Goal: Find specific page/section: Find specific page/section

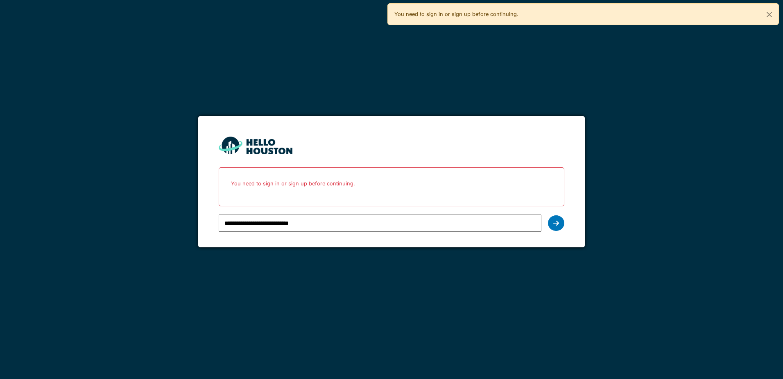
click at [554, 220] on icon at bounding box center [557, 223] width 6 height 7
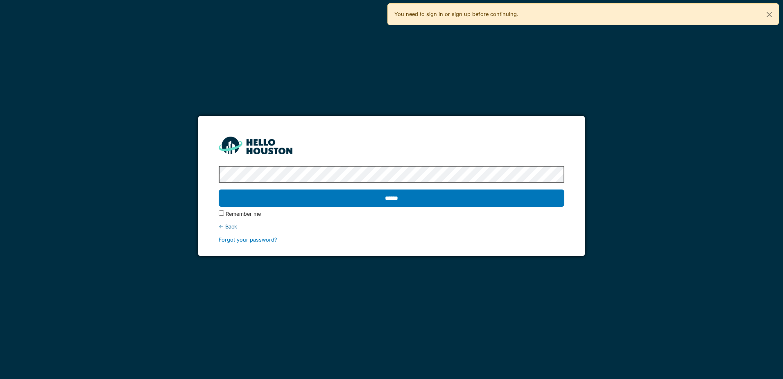
click at [491, 199] on input "******" at bounding box center [391, 197] width 345 height 17
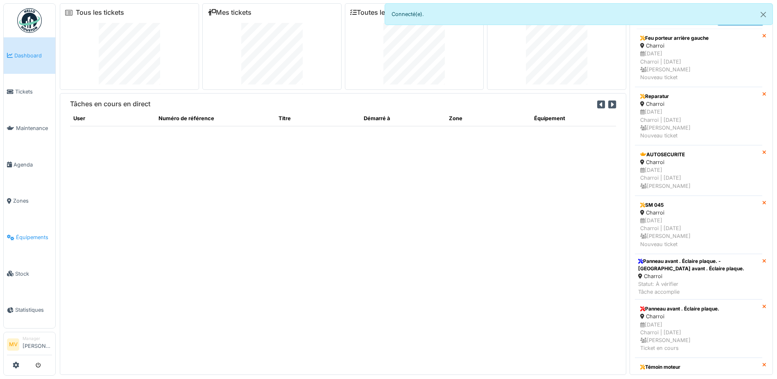
click at [39, 236] on span "Équipements" at bounding box center [34, 237] width 36 height 8
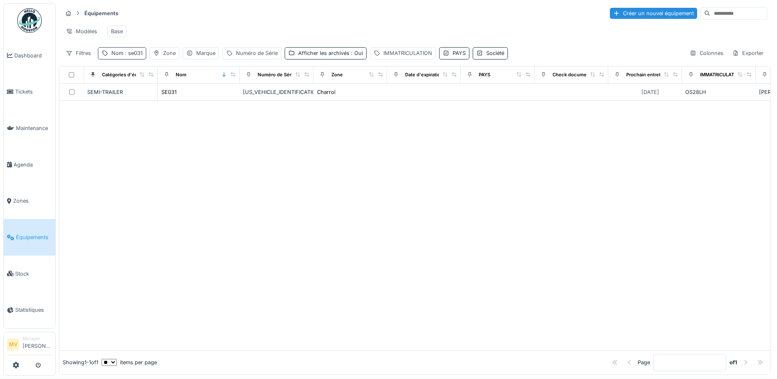
click at [136, 56] on span ": se031" at bounding box center [132, 53] width 19 height 6
click at [161, 95] on input "*****" at bounding box center [143, 98] width 82 height 17
type input "*"
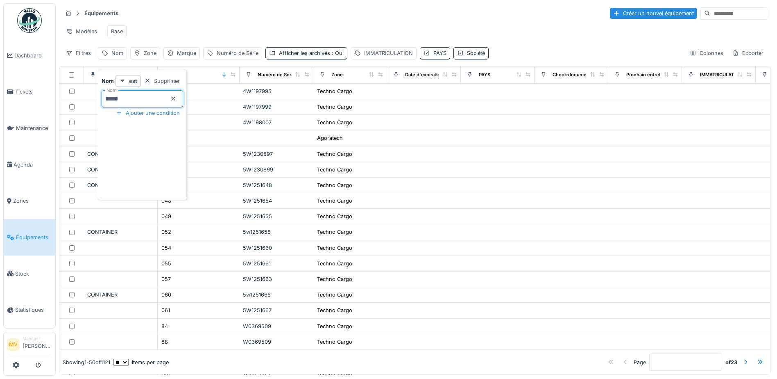
type input "*****"
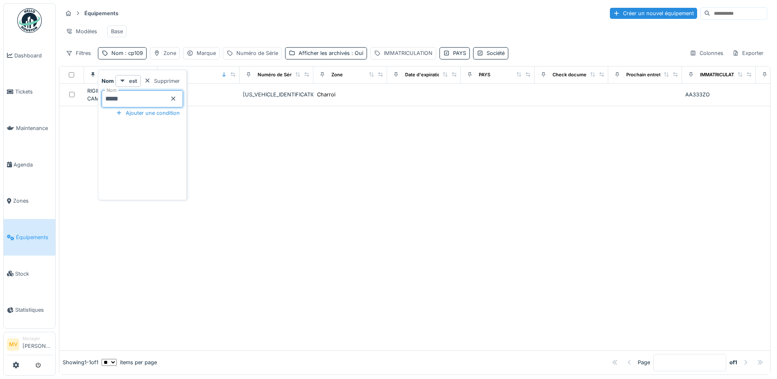
click at [300, 184] on div at bounding box center [414, 227] width 711 height 243
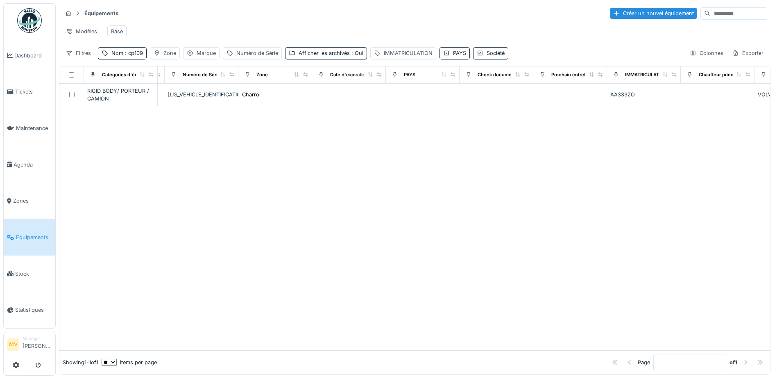
scroll to position [0, 75]
click at [135, 56] on span ": cp109" at bounding box center [133, 53] width 20 height 6
click at [155, 100] on input "*****" at bounding box center [143, 98] width 82 height 17
type input "*"
type input "*****"
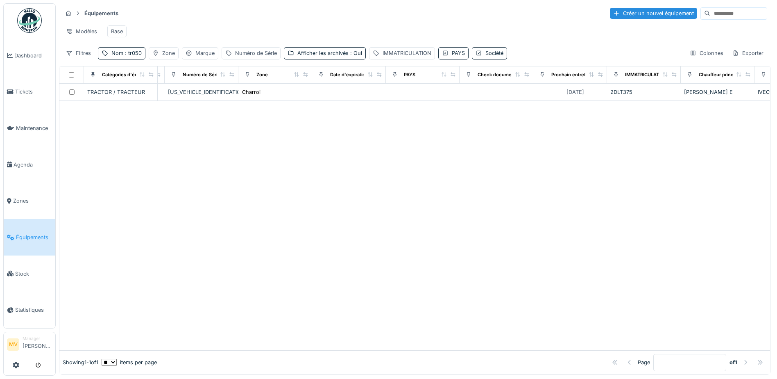
click at [740, 216] on div at bounding box center [414, 225] width 711 height 249
click at [138, 56] on span ": tr050" at bounding box center [132, 53] width 18 height 6
click at [175, 98] on icon at bounding box center [173, 99] width 4 height 4
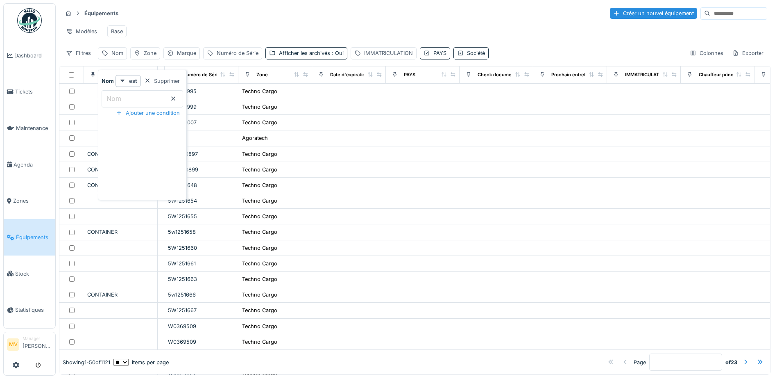
click at [192, 28] on div "Modèles Base" at bounding box center [414, 31] width 705 height 18
click at [19, 158] on link "Agenda" at bounding box center [30, 164] width 52 height 36
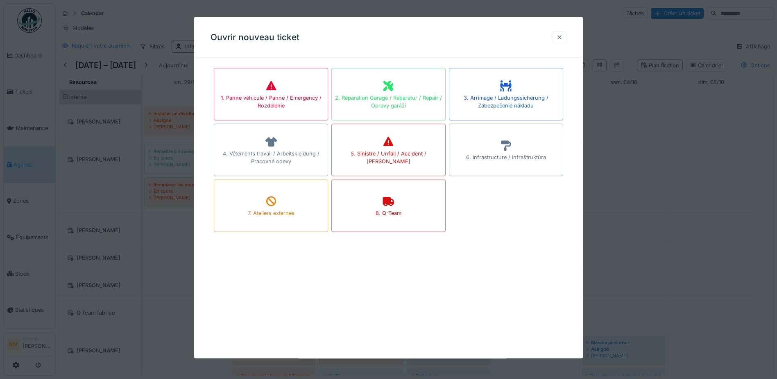
click at [563, 36] on div at bounding box center [559, 37] width 7 height 8
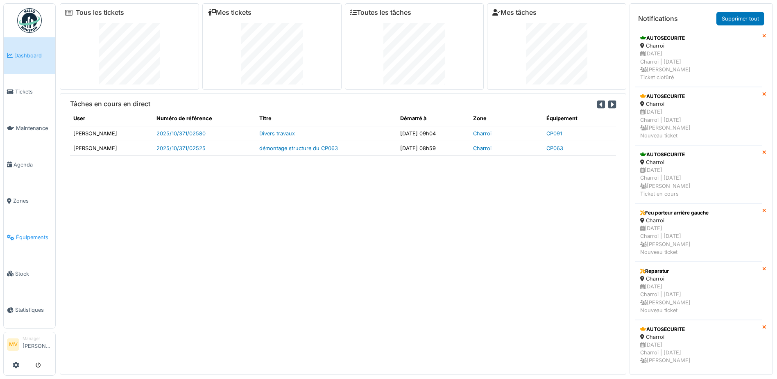
drag, startPoint x: 25, startPoint y: 241, endPoint x: 132, endPoint y: 89, distance: 185.5
click at [25, 241] on span "Équipements" at bounding box center [34, 237] width 36 height 8
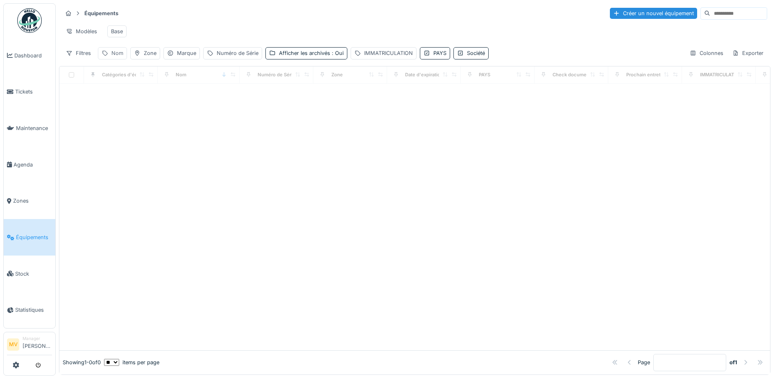
click at [117, 57] on div "Nom" at bounding box center [117, 53] width 12 height 8
click at [142, 99] on input "Nom" at bounding box center [143, 98] width 82 height 17
type input "***"
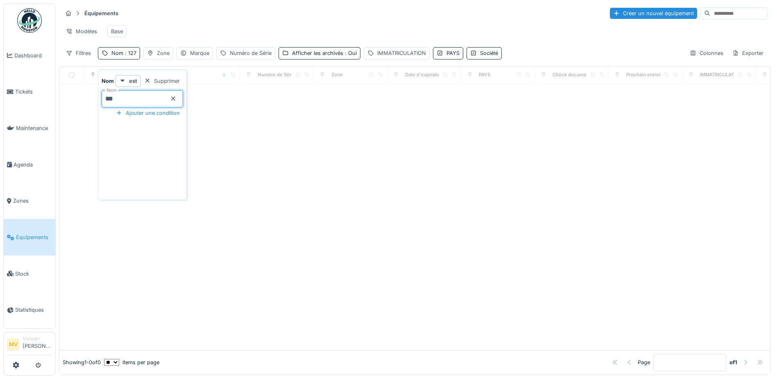
click at [299, 175] on div at bounding box center [414, 217] width 711 height 266
click at [131, 56] on span ": 127" at bounding box center [129, 53] width 13 height 6
drag, startPoint x: 106, startPoint y: 99, endPoint x: 145, endPoint y: 109, distance: 40.6
click at [106, 99] on input "***" at bounding box center [143, 98] width 82 height 17
type input "*****"
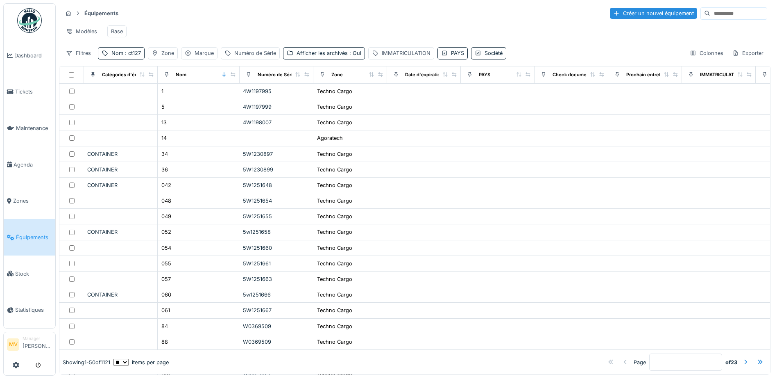
click at [304, 38] on div "Modèles Base" at bounding box center [414, 31] width 705 height 18
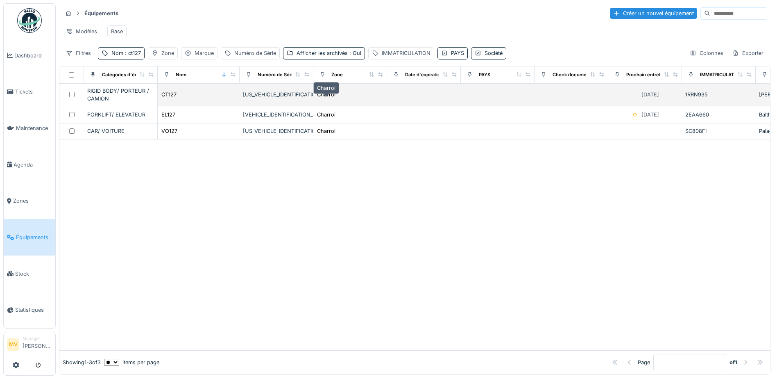
click at [332, 98] on div "Charroi" at bounding box center [326, 95] width 18 height 8
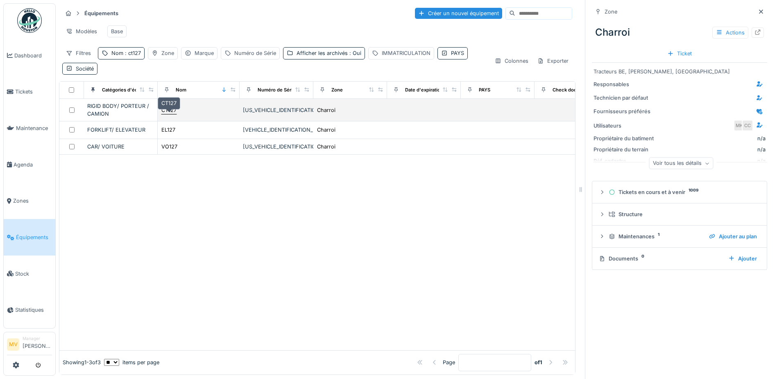
click at [173, 114] on div "CT127" at bounding box center [168, 110] width 15 height 8
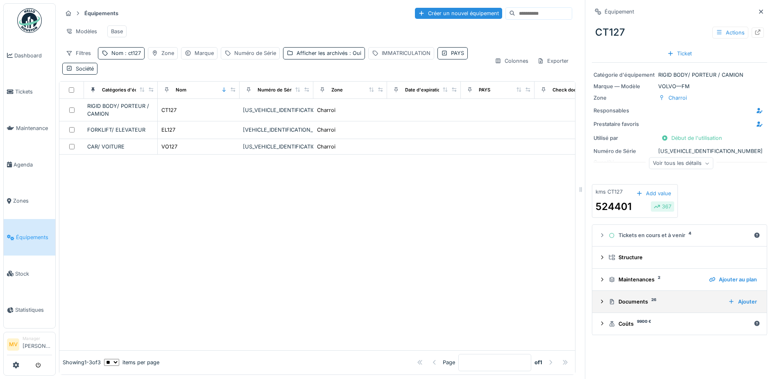
click at [651, 300] on sup "26" at bounding box center [653, 300] width 5 height 0
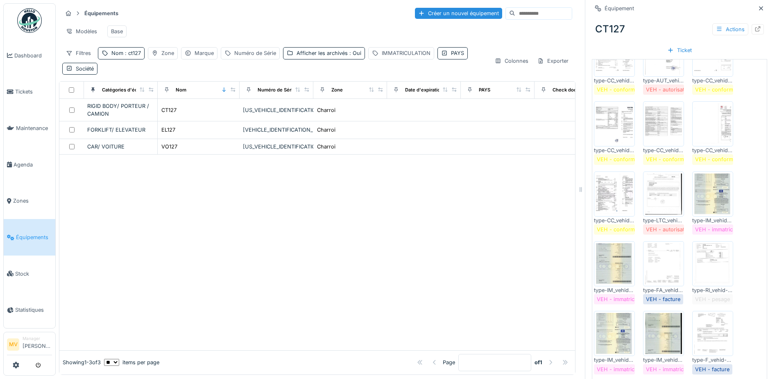
scroll to position [595, 0]
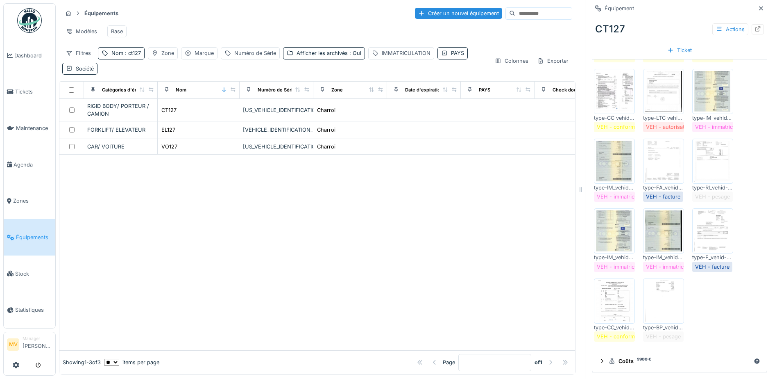
click at [612, 302] on img at bounding box center [614, 300] width 37 height 41
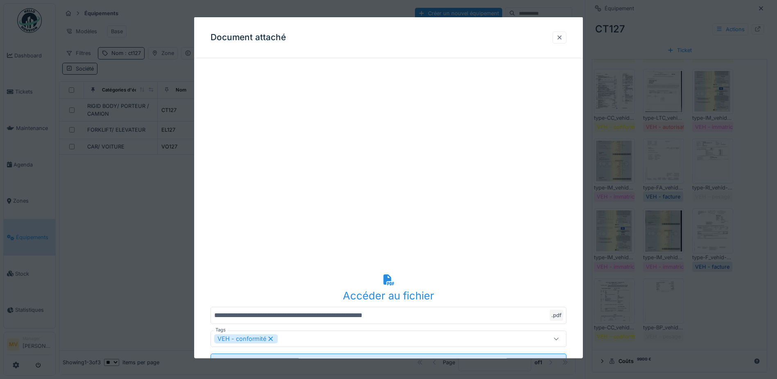
click at [563, 36] on div at bounding box center [559, 37] width 7 height 8
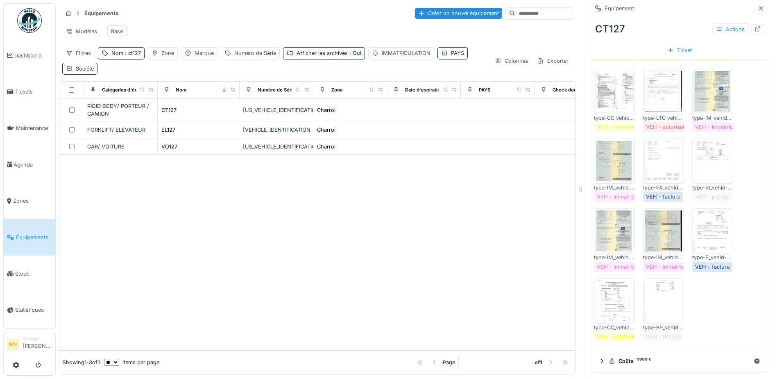
click at [672, 286] on img at bounding box center [663, 300] width 37 height 41
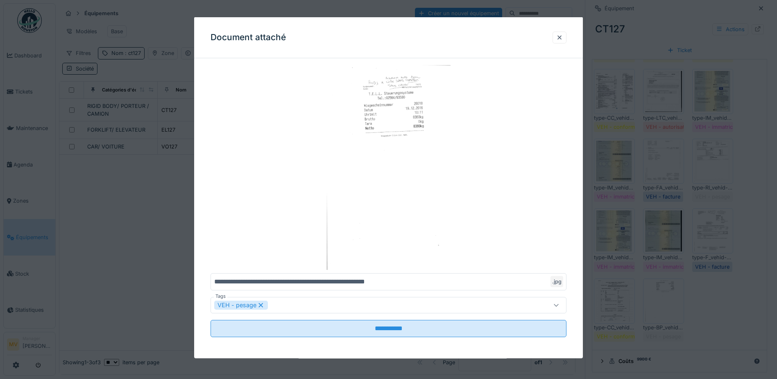
drag, startPoint x: 564, startPoint y: 33, endPoint x: 586, endPoint y: 80, distance: 52.6
click at [564, 33] on div at bounding box center [560, 37] width 14 height 12
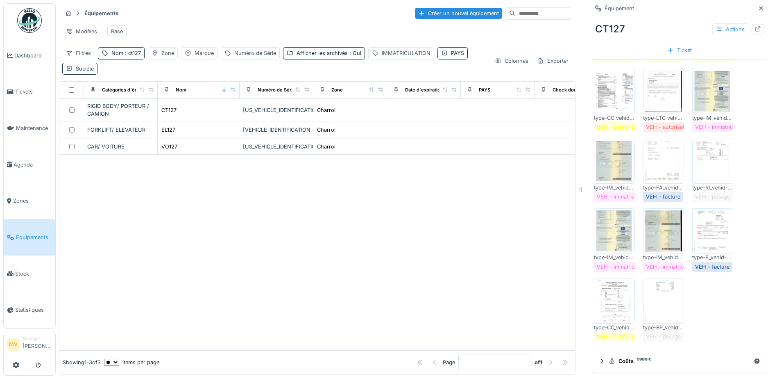
click at [708, 237] on img at bounding box center [713, 230] width 37 height 41
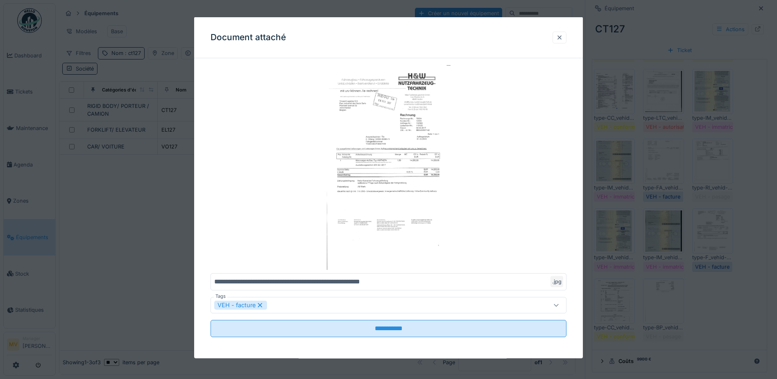
click at [563, 32] on div at bounding box center [560, 37] width 14 height 12
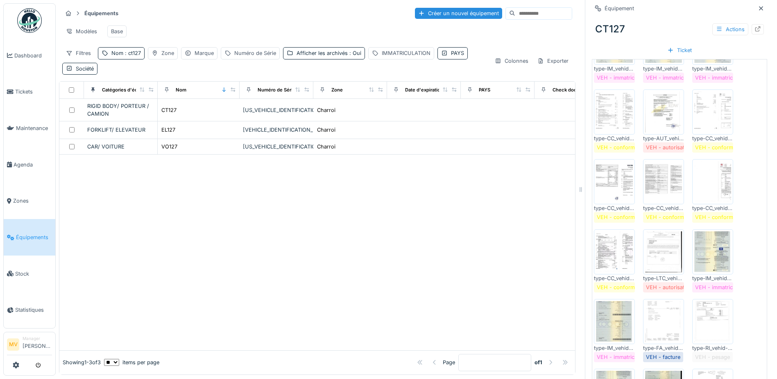
scroll to position [431, 0]
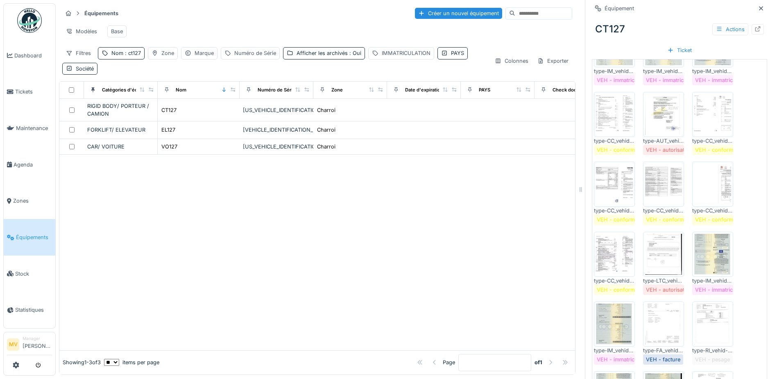
click at [623, 184] on img at bounding box center [614, 183] width 37 height 41
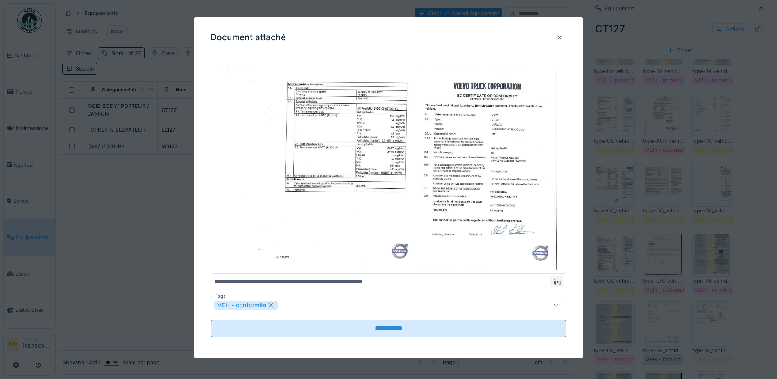
click at [562, 34] on div at bounding box center [559, 37] width 7 height 8
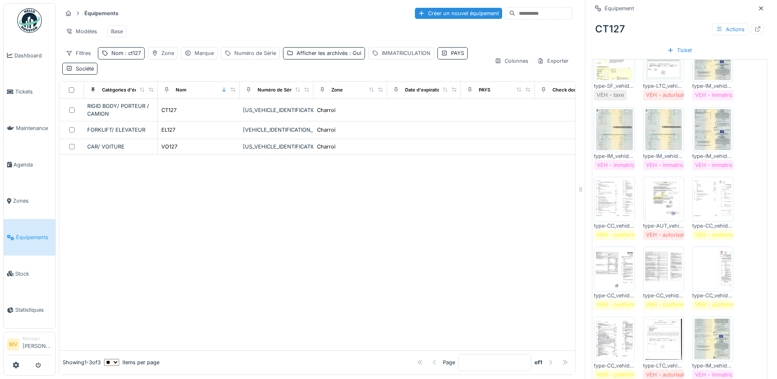
scroll to position [349, 0]
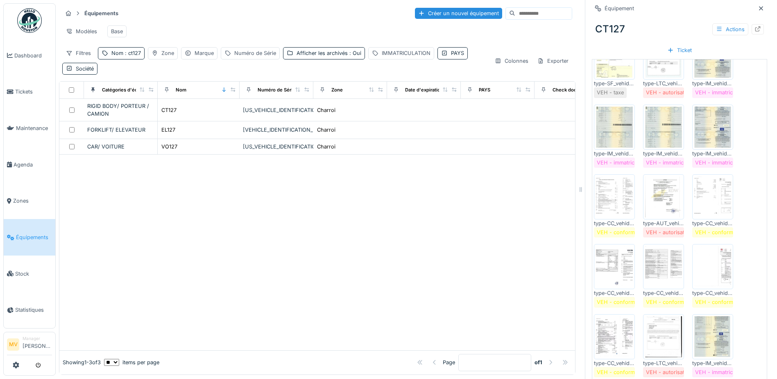
click at [698, 199] on img at bounding box center [713, 196] width 37 height 41
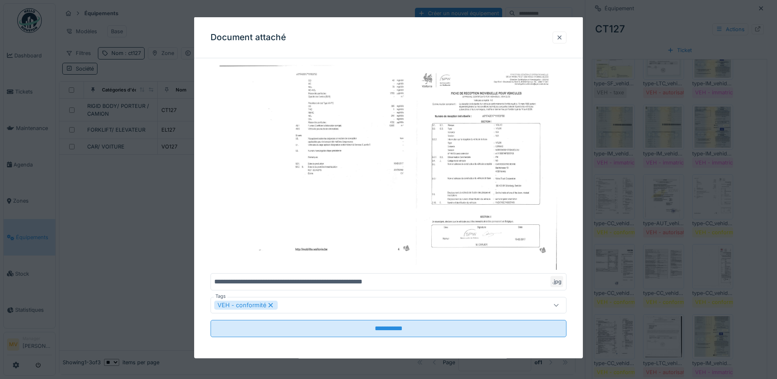
click at [563, 37] on div at bounding box center [559, 37] width 7 height 8
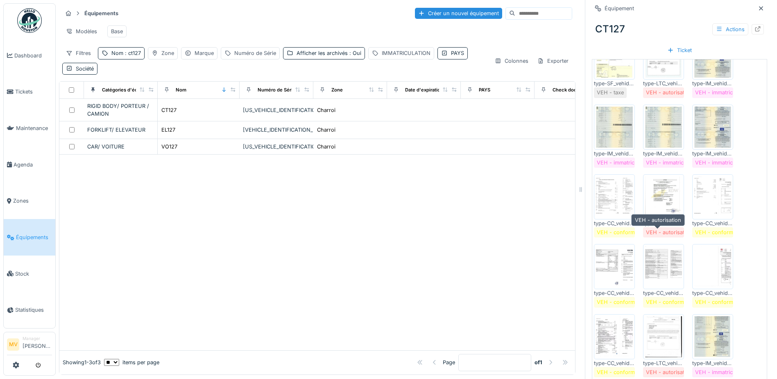
click at [665, 218] on div at bounding box center [663, 196] width 41 height 45
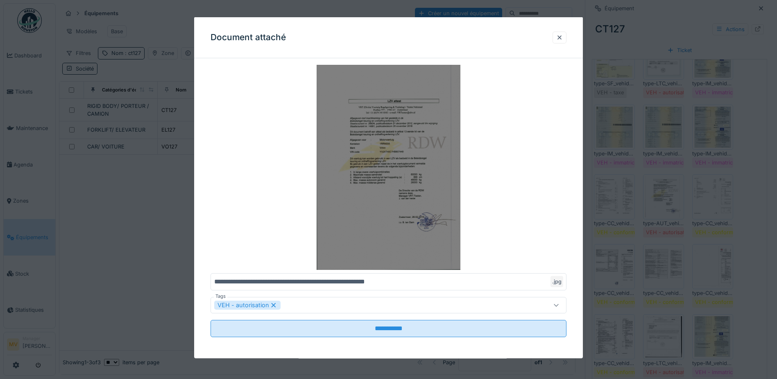
click at [414, 185] on img at bounding box center [389, 167] width 356 height 205
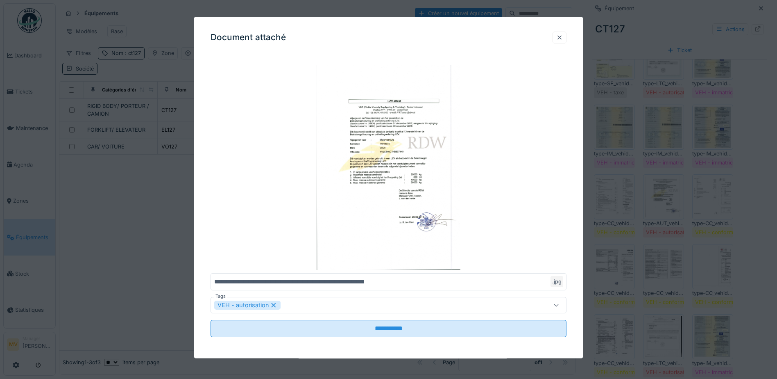
click at [560, 39] on div at bounding box center [559, 37] width 7 height 8
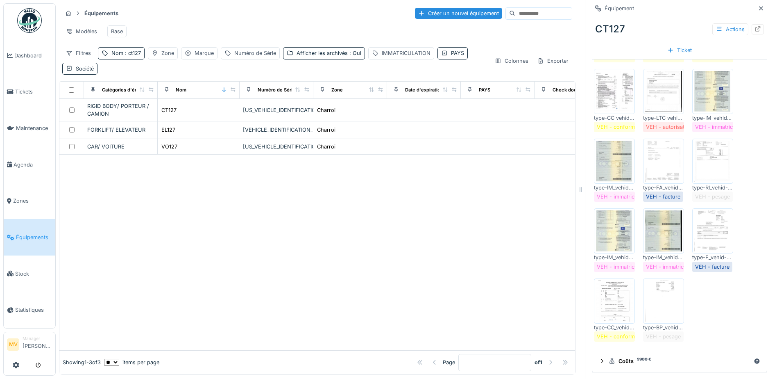
scroll to position [6, 0]
click at [715, 226] on img at bounding box center [713, 230] width 37 height 41
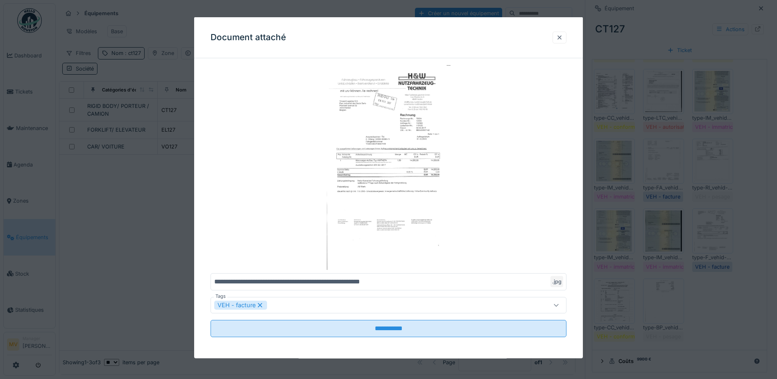
click at [563, 37] on div at bounding box center [559, 37] width 7 height 8
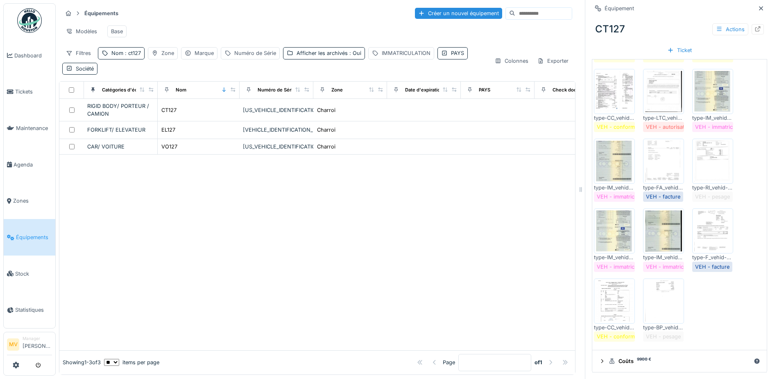
click at [710, 155] on img at bounding box center [713, 161] width 37 height 41
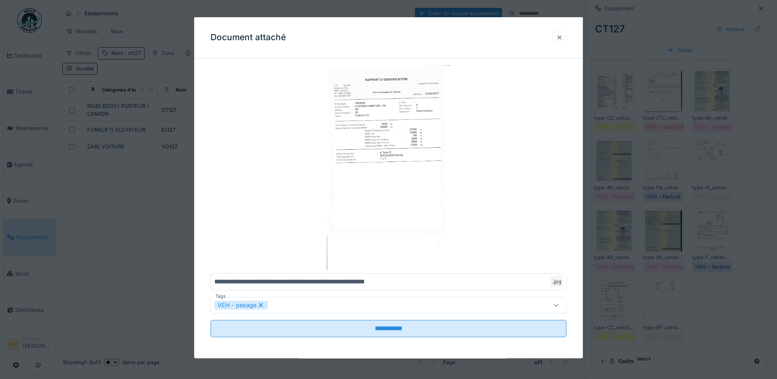
click at [563, 35] on div at bounding box center [559, 37] width 7 height 8
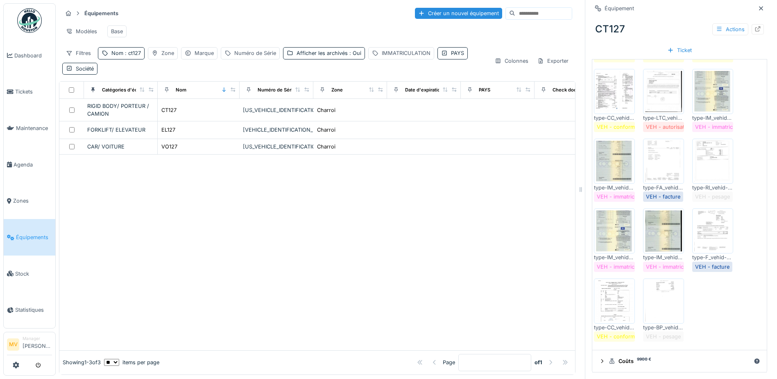
click at [656, 148] on img at bounding box center [663, 161] width 37 height 41
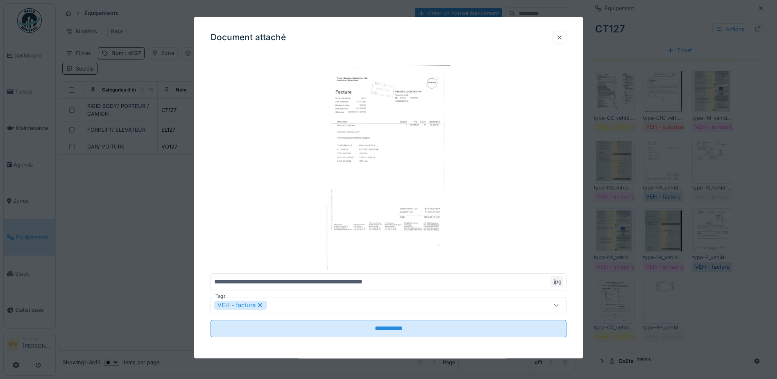
click at [563, 39] on div at bounding box center [559, 37] width 7 height 8
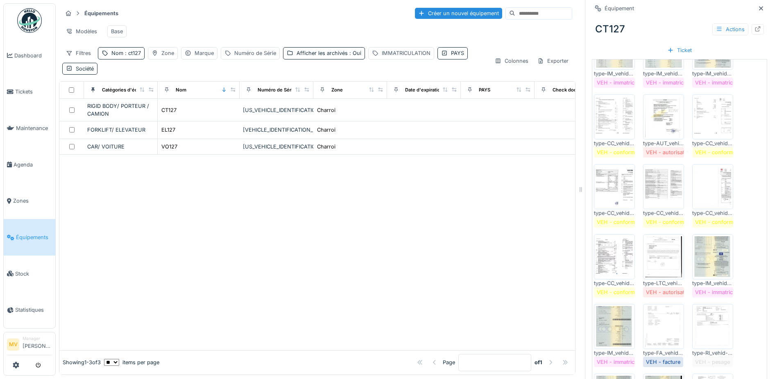
scroll to position [406, 0]
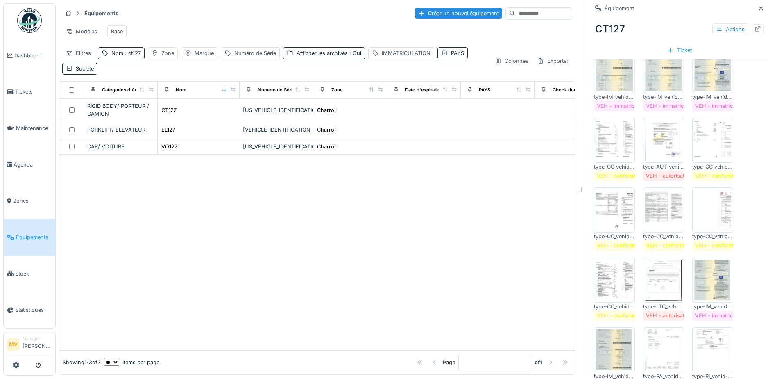
click at [664, 261] on img at bounding box center [663, 279] width 37 height 41
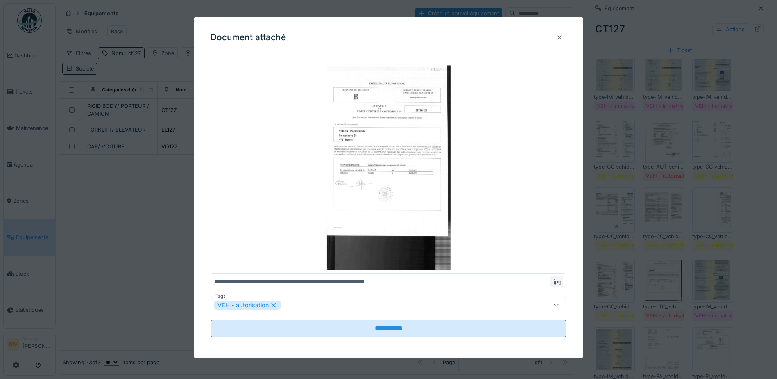
click at [560, 35] on div at bounding box center [559, 37] width 7 height 8
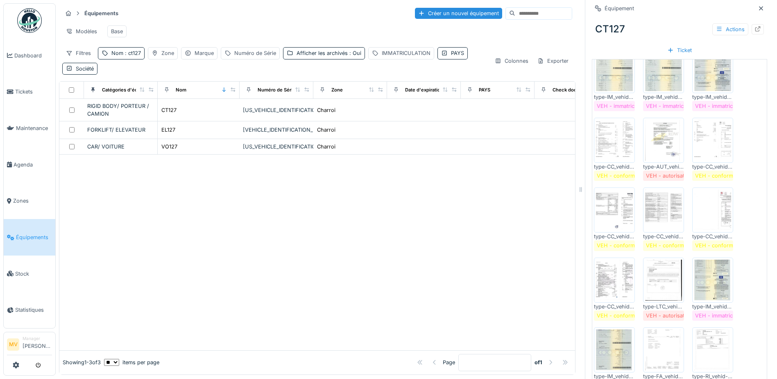
click at [626, 275] on img at bounding box center [614, 279] width 37 height 41
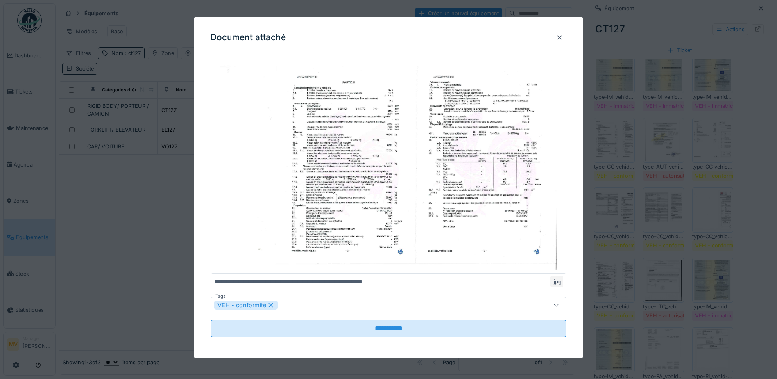
click at [560, 36] on div at bounding box center [559, 37] width 7 height 8
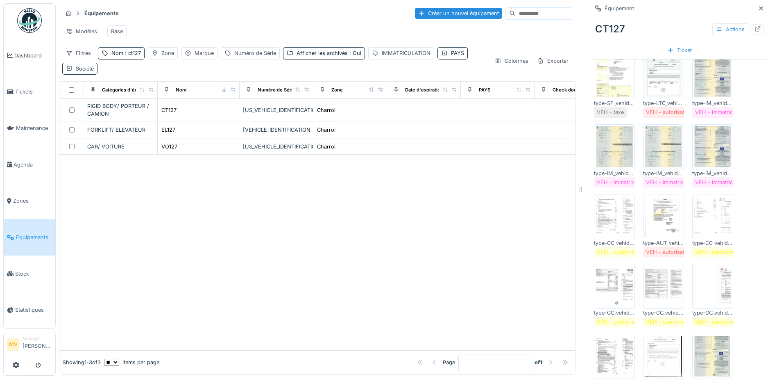
scroll to position [201, 0]
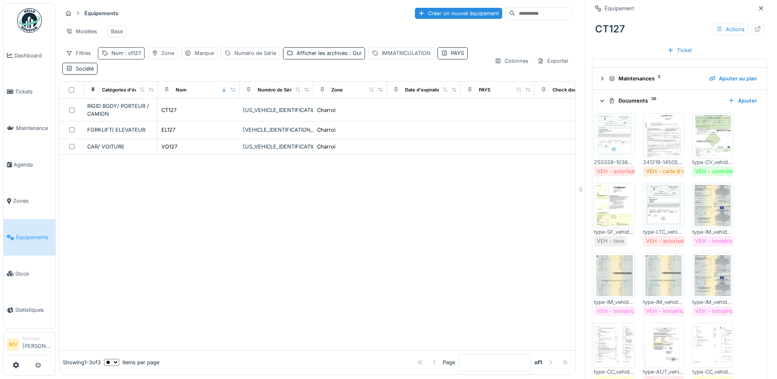
click at [130, 52] on span ": ct127" at bounding box center [132, 53] width 18 height 6
click at [139, 90] on input "*****" at bounding box center [143, 98] width 82 height 17
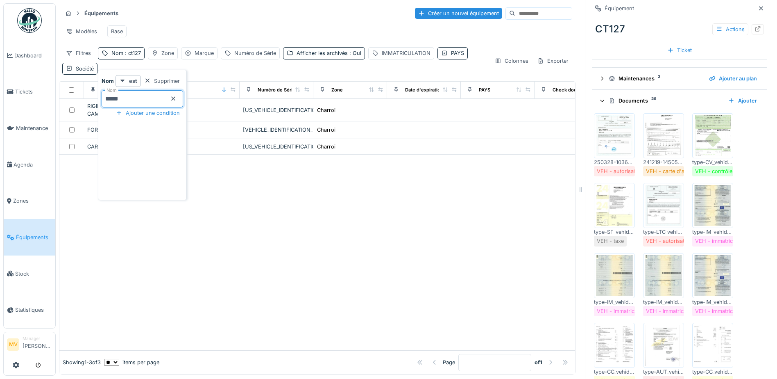
type input "*****"
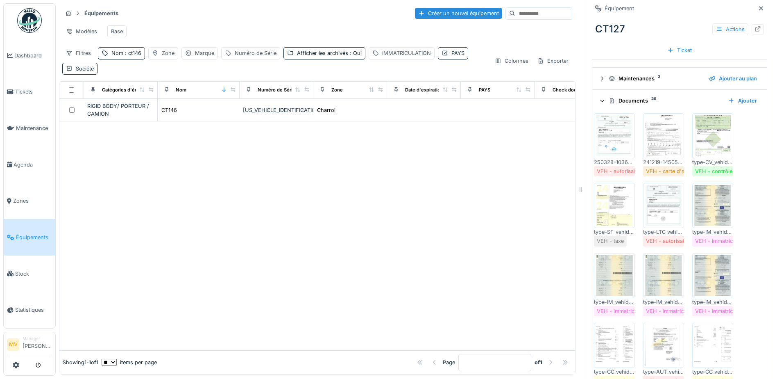
drag, startPoint x: 281, startPoint y: 194, endPoint x: 251, endPoint y: 156, distance: 48.1
click at [276, 186] on div at bounding box center [317, 235] width 516 height 228
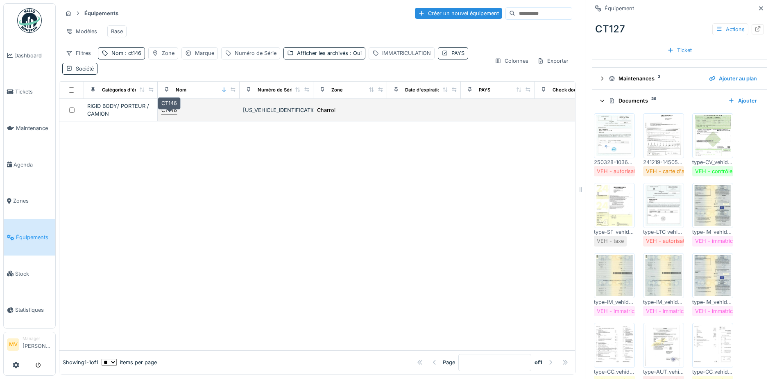
click at [168, 109] on div "CT146" at bounding box center [169, 110] width 16 height 8
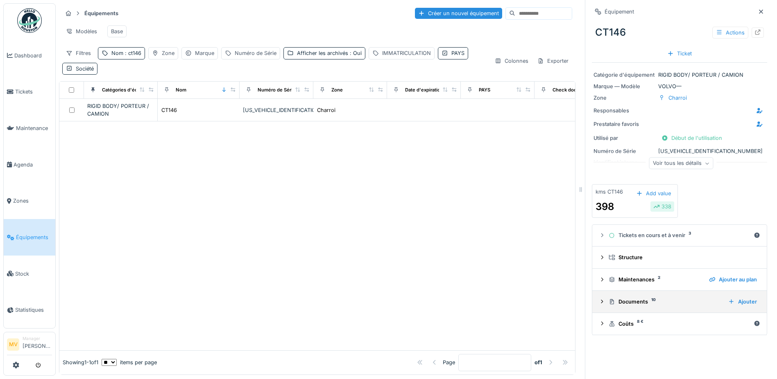
click at [633, 297] on div "Documents 10" at bounding box center [665, 301] width 113 height 8
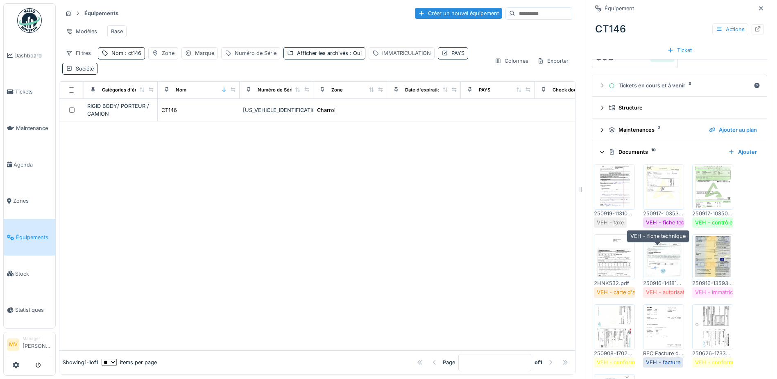
scroll to position [164, 0]
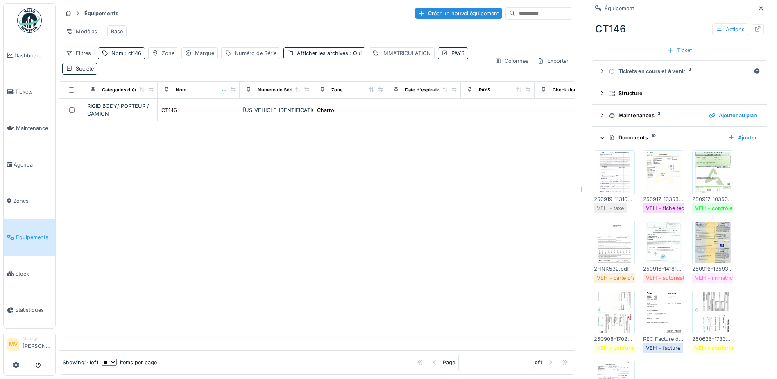
click at [613, 305] on img at bounding box center [614, 312] width 37 height 41
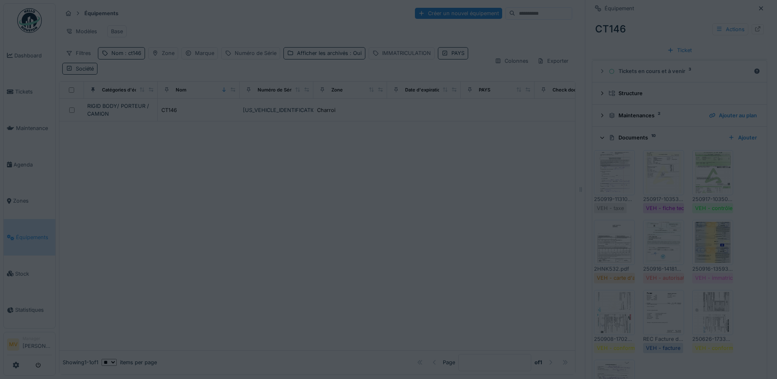
click at [613, 304] on div at bounding box center [388, 189] width 777 height 379
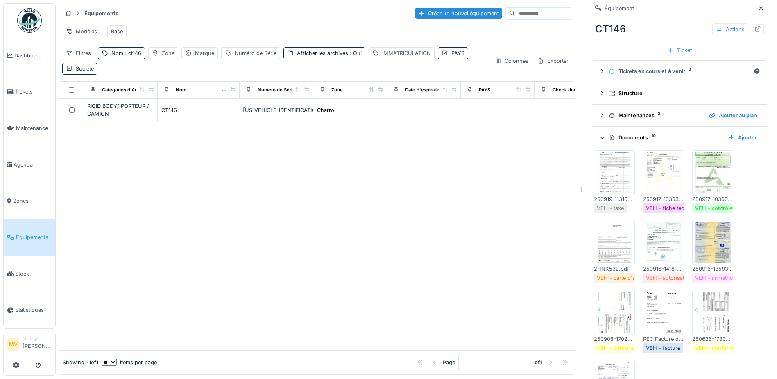
click at [612, 309] on img at bounding box center [614, 312] width 37 height 41
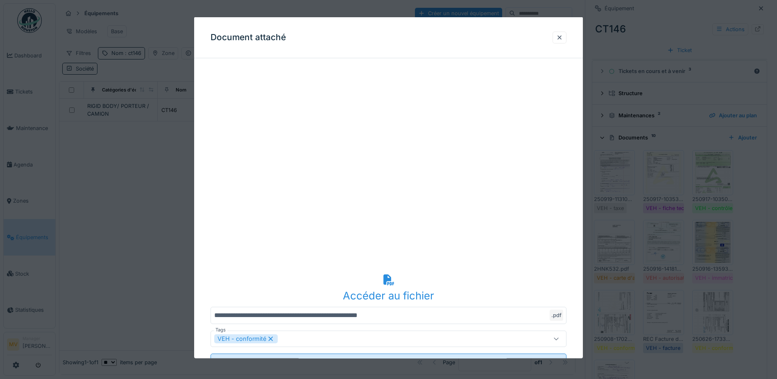
drag, startPoint x: 506, startPoint y: 47, endPoint x: 510, endPoint y: 66, distance: 19.7
click at [308, 16] on div "**********" at bounding box center [417, 189] width 722 height 379
click at [517, 46] on div "Document attaché" at bounding box center [388, 37] width 389 height 41
click at [696, 125] on div at bounding box center [388, 189] width 777 height 379
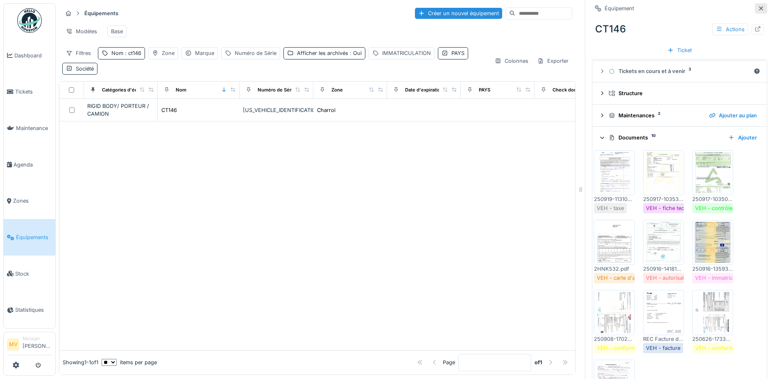
click at [758, 6] on icon at bounding box center [761, 8] width 7 height 5
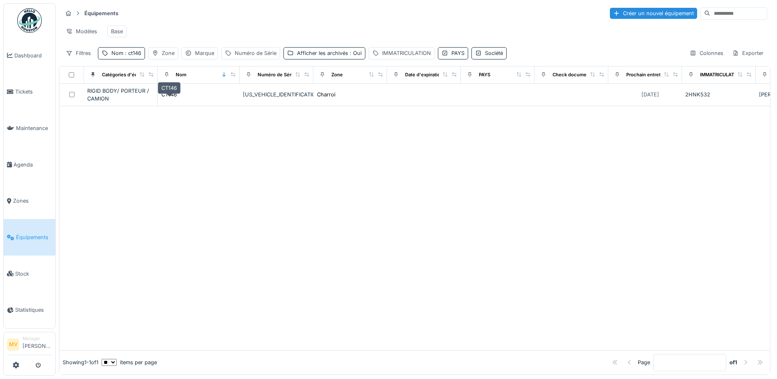
drag, startPoint x: 168, startPoint y: 100, endPoint x: 179, endPoint y: 104, distance: 11.4
click at [168, 98] on div "CT146" at bounding box center [169, 95] width 16 height 8
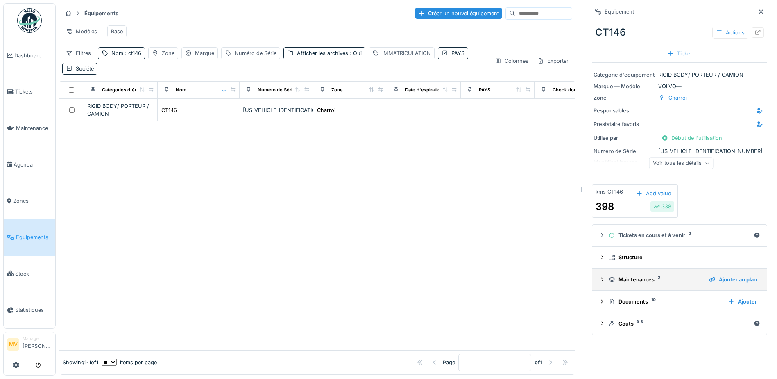
scroll to position [6, 0]
click at [636, 296] on div "Documents 10 Ajouter" at bounding box center [679, 301] width 161 height 11
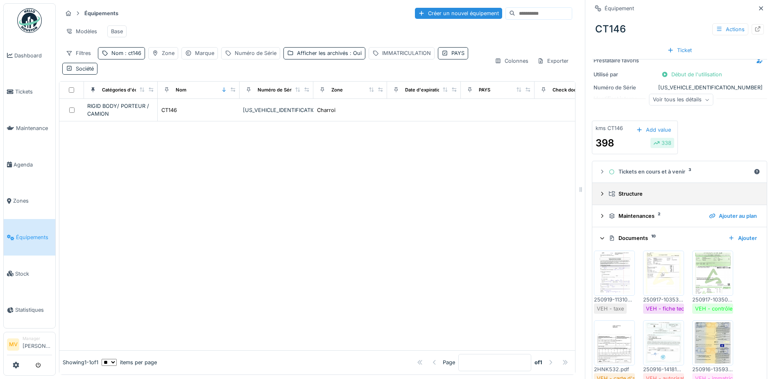
scroll to position [123, 0]
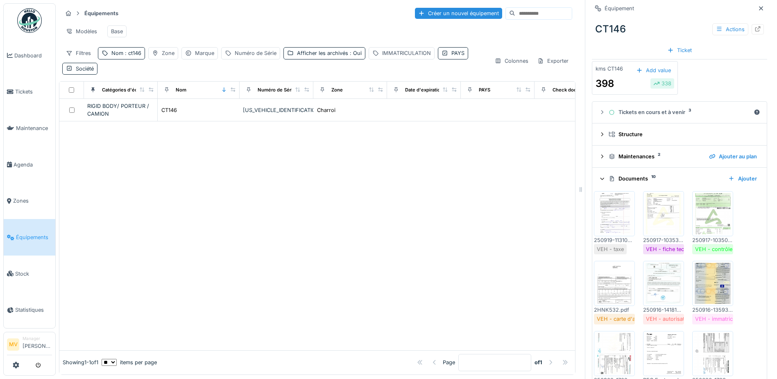
click at [609, 351] on img at bounding box center [614, 353] width 37 height 41
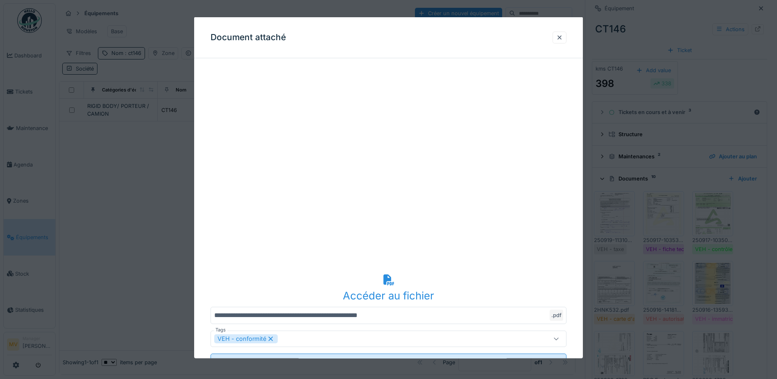
click at [561, 39] on div at bounding box center [559, 37] width 7 height 8
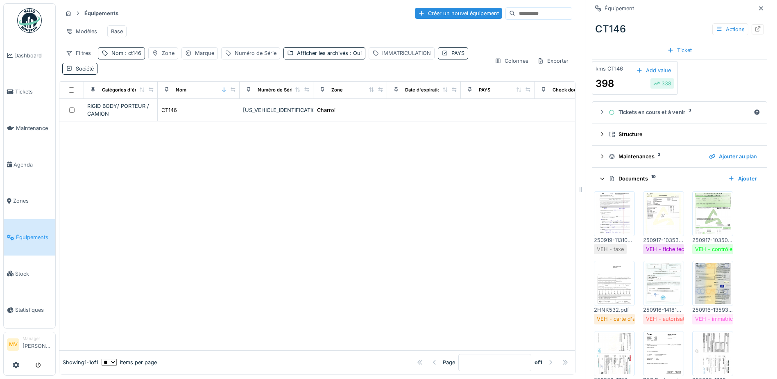
click at [141, 55] on span ": ct146" at bounding box center [132, 53] width 18 height 6
click at [177, 96] on icon at bounding box center [173, 98] width 7 height 5
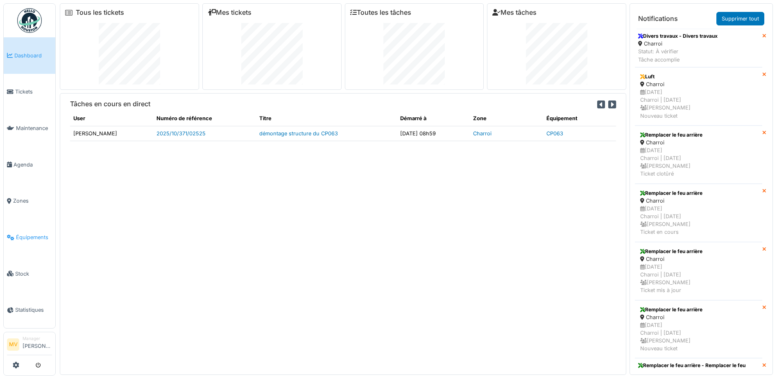
click at [23, 235] on span "Équipements" at bounding box center [34, 237] width 36 height 8
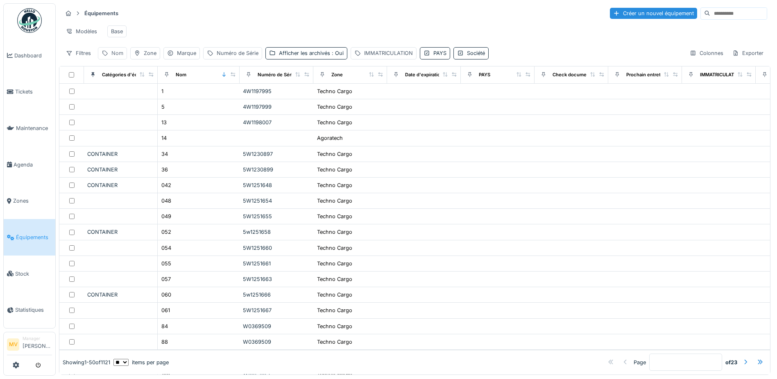
click at [123, 59] on div "Nom" at bounding box center [112, 53] width 29 height 12
click at [138, 97] on input "Nom" at bounding box center [143, 98] width 82 height 17
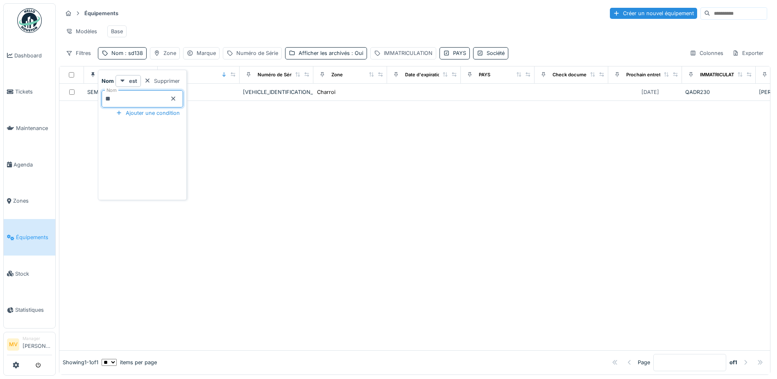
type input "*"
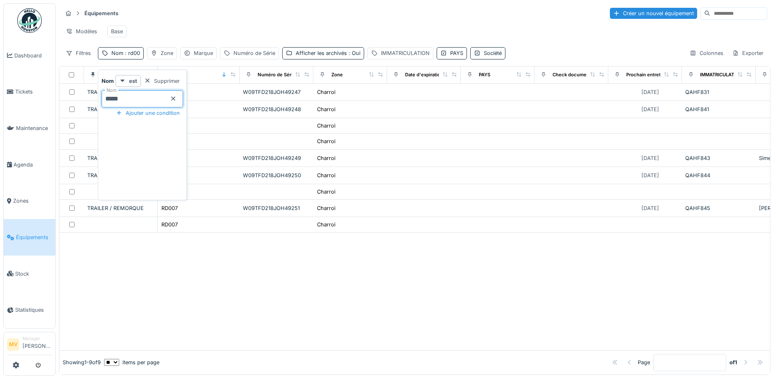
type input "*****"
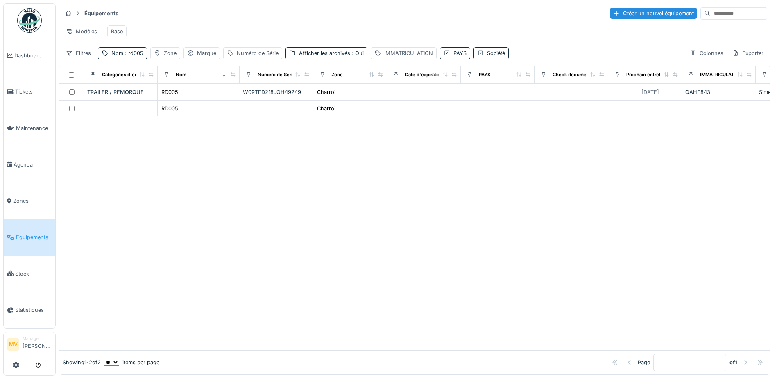
click at [442, 169] on div at bounding box center [414, 232] width 711 height 233
click at [127, 56] on span ": rd005" at bounding box center [133, 53] width 20 height 6
click at [163, 100] on input "*****" at bounding box center [143, 98] width 82 height 17
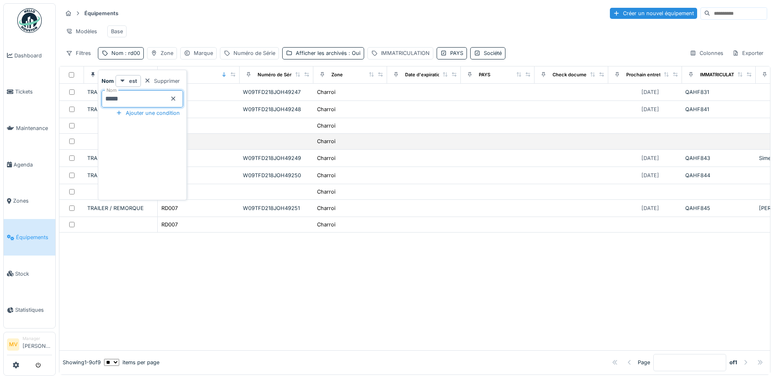
type input "*****"
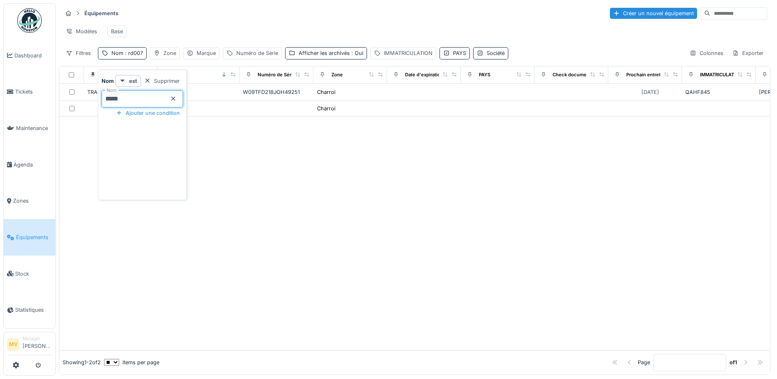
click at [615, 168] on div at bounding box center [414, 232] width 711 height 233
